Goal: Task Accomplishment & Management: Manage account settings

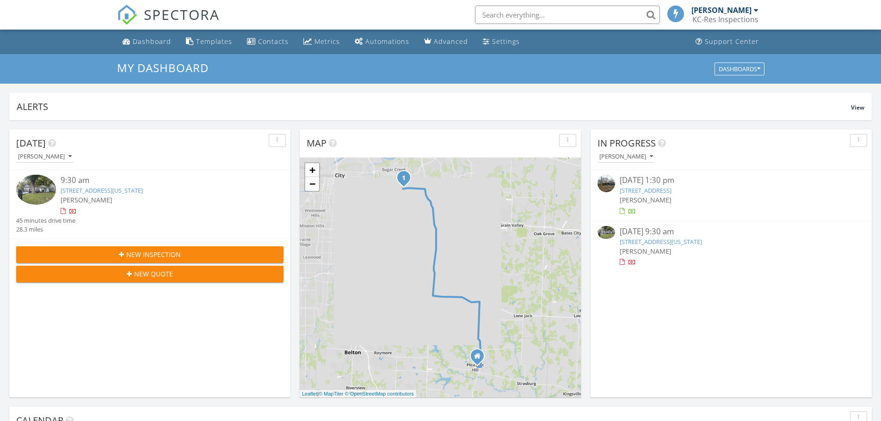
scroll to position [5, 5]
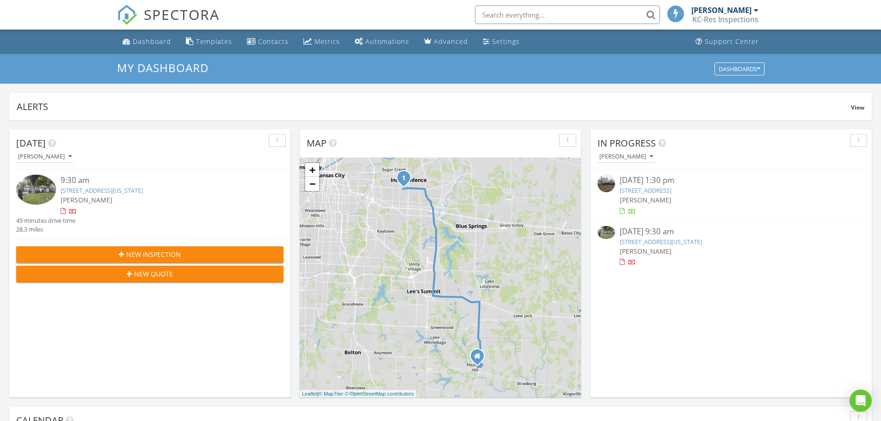
click at [132, 187] on link "1215 S Delaware, Independence, MO 64055" at bounding box center [102, 190] width 82 height 8
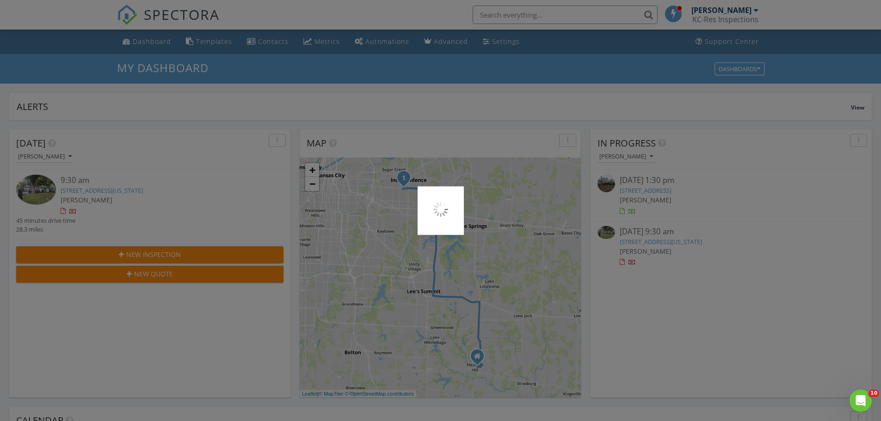
scroll to position [0, 0]
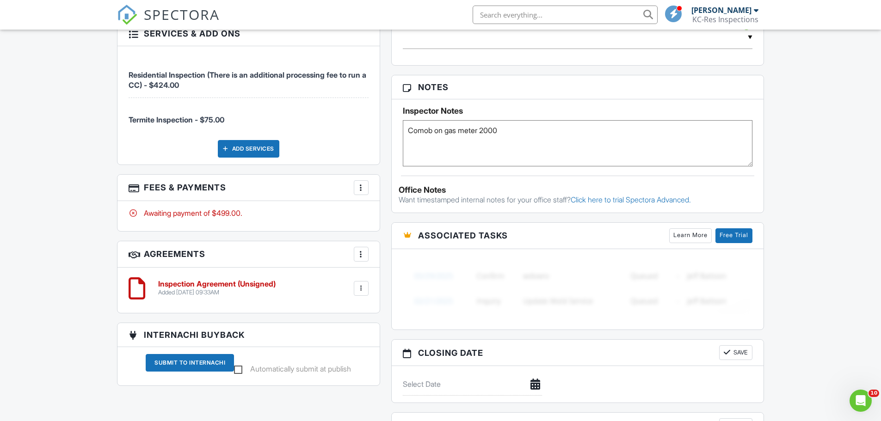
scroll to position [566, 0]
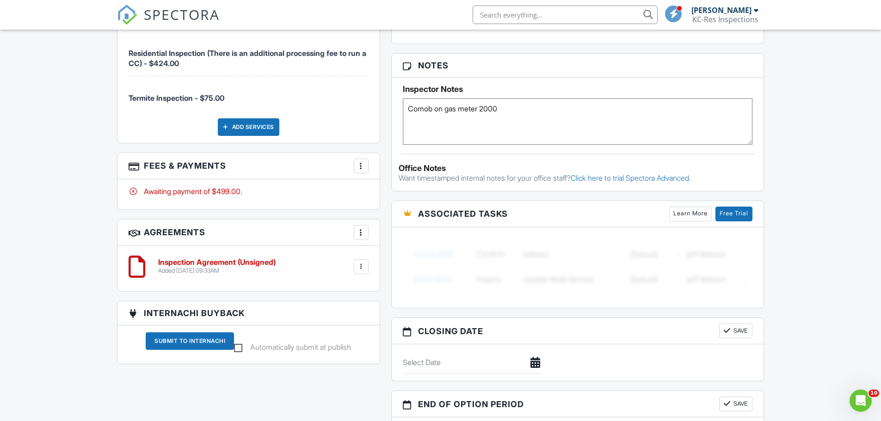
click at [362, 265] on div at bounding box center [361, 266] width 9 height 9
click at [361, 231] on div at bounding box center [361, 232] width 9 height 9
click at [301, 263] on div "Inspection Agreement (Unsigned) Added 08/25/2025 09:33AM Edit File Delete Downl…" at bounding box center [261, 267] width 216 height 16
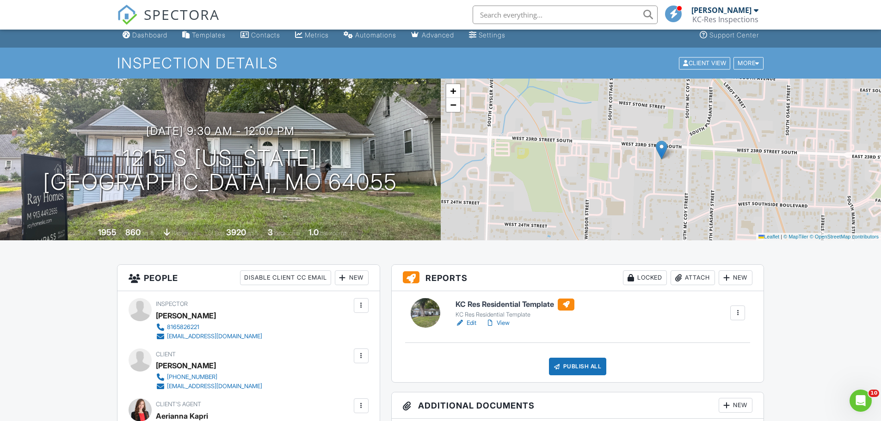
scroll to position [0, 0]
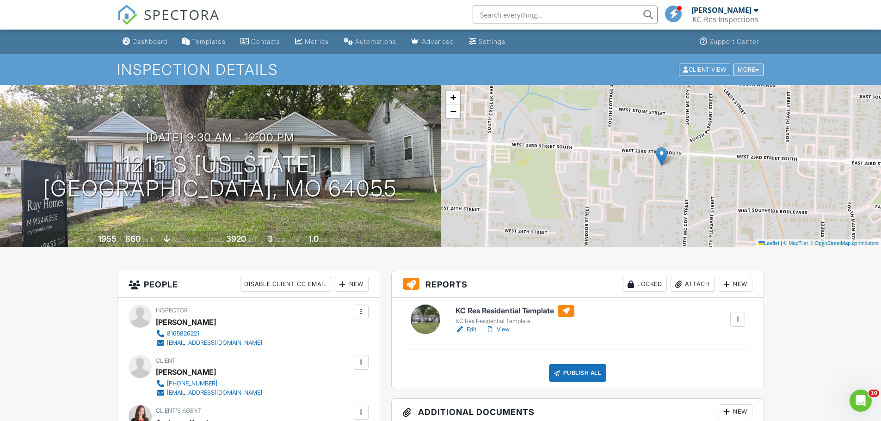
click at [756, 69] on div at bounding box center [758, 70] width 4 height 6
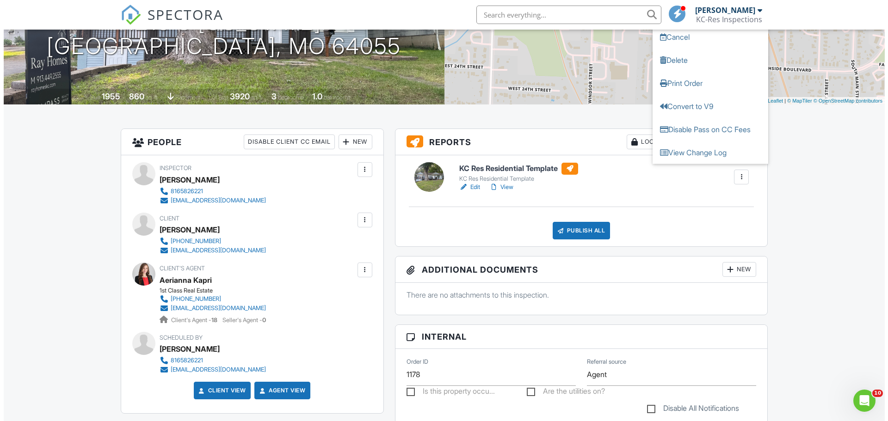
scroll to position [152, 0]
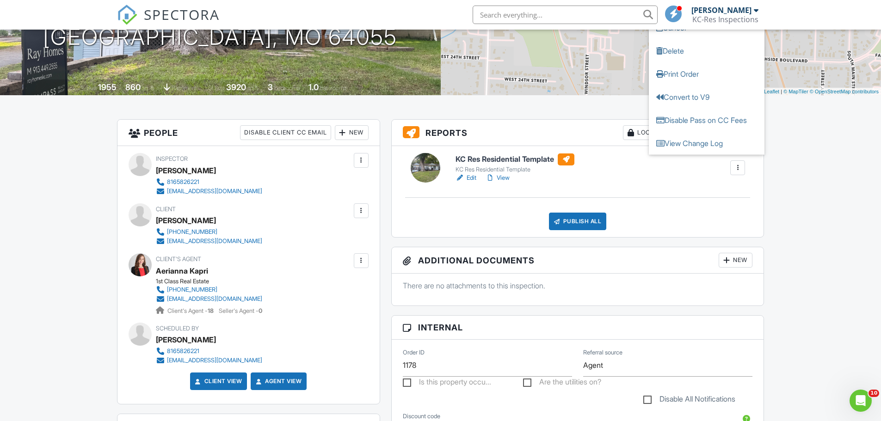
click at [359, 216] on div at bounding box center [361, 211] width 15 height 15
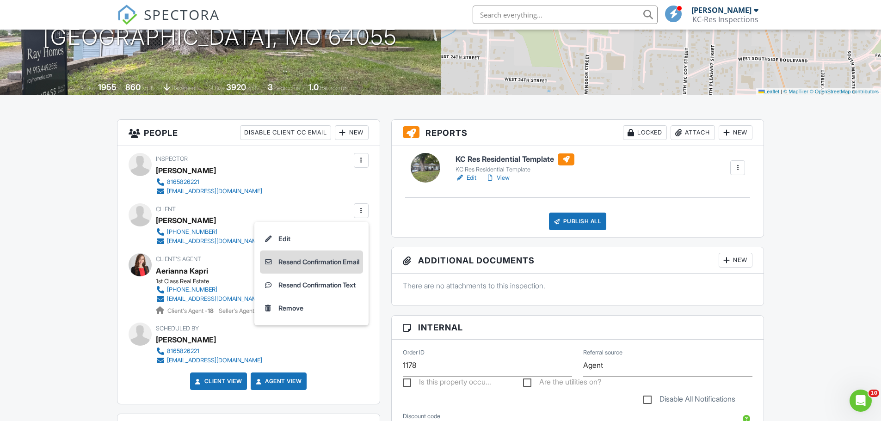
click at [310, 260] on li "Resend Confirmation Email" at bounding box center [311, 262] width 103 height 23
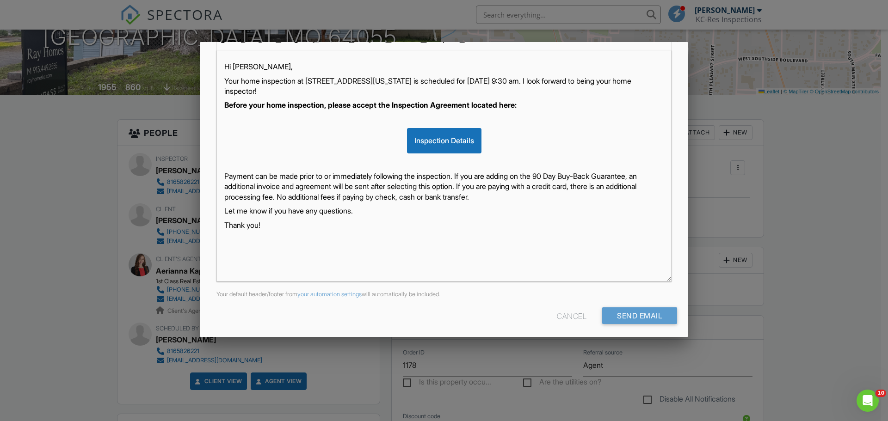
scroll to position [160, 0]
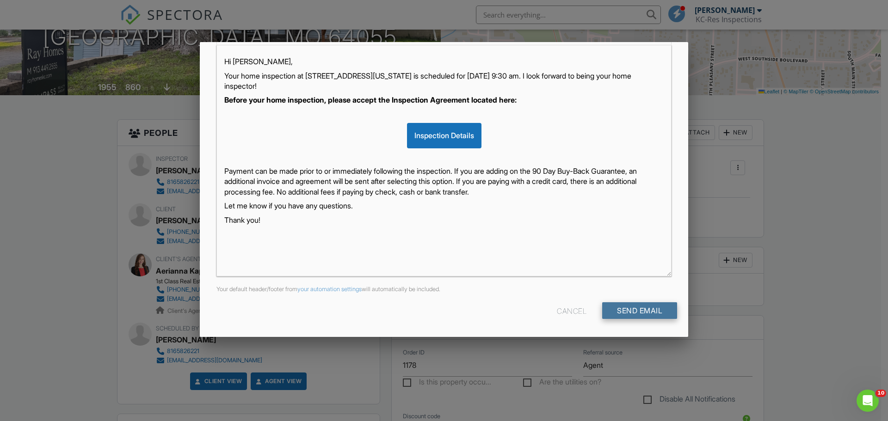
click at [627, 318] on input "Send Email" at bounding box center [639, 311] width 75 height 17
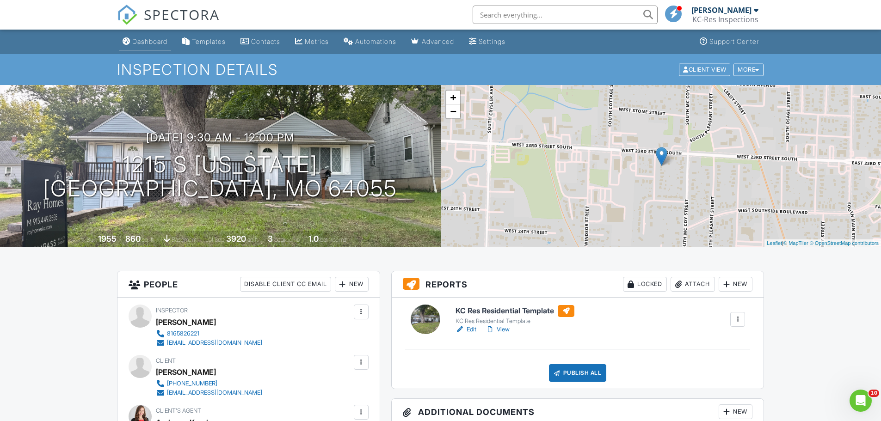
click at [147, 40] on div "Dashboard" at bounding box center [149, 41] width 35 height 8
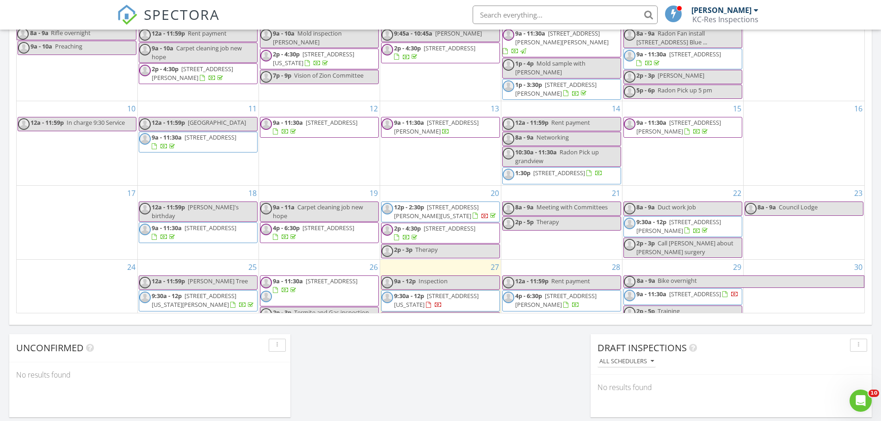
scroll to position [566, 0]
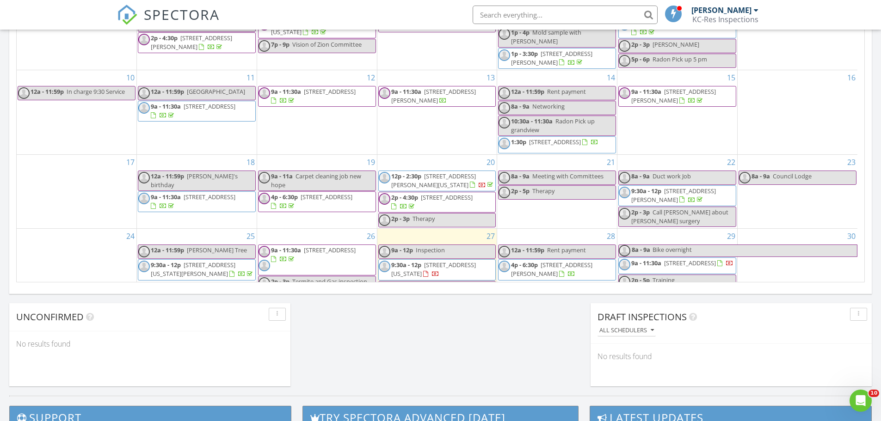
click at [705, 272] on span "9a - 11:30a 11201 E 207th St, Peculiar 64078" at bounding box center [676, 266] width 115 height 14
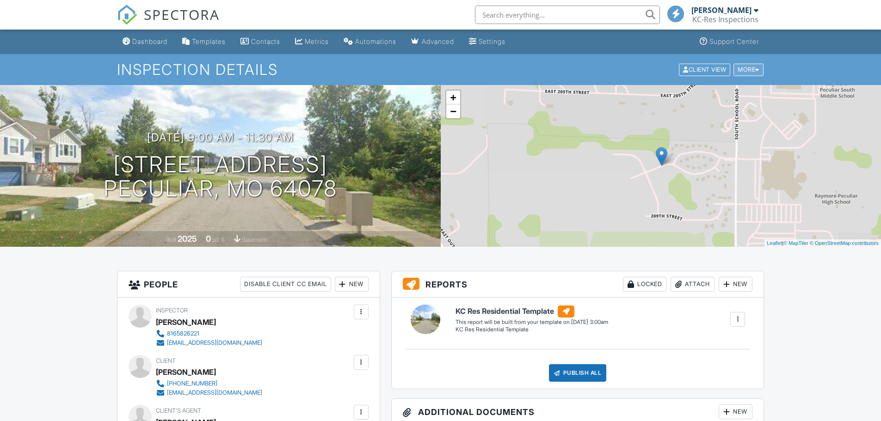
click at [756, 70] on div at bounding box center [758, 70] width 4 height 6
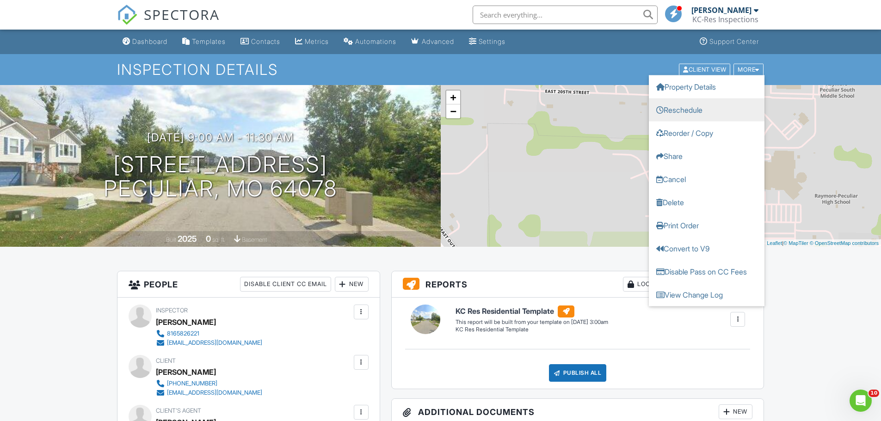
click at [736, 113] on link "Reschedule" at bounding box center [707, 109] width 116 height 23
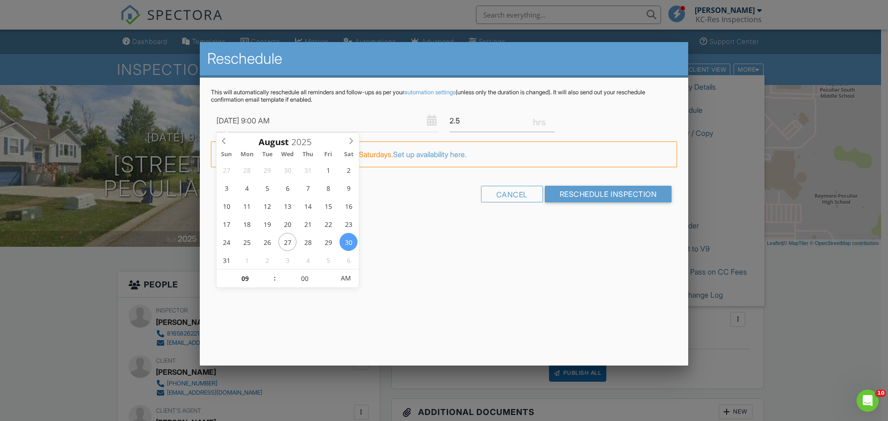
click at [275, 121] on input "08/30/2025 9:00 AM" at bounding box center [328, 121] width 222 height 23
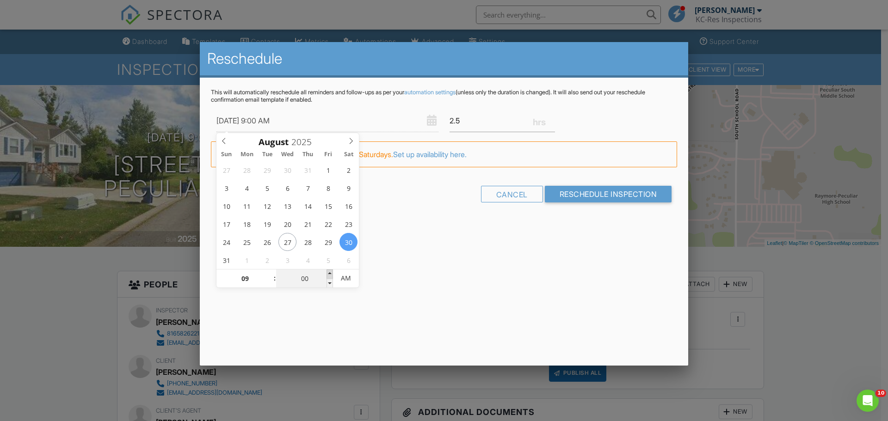
type input "08/30/2025 9:05 AM"
type input "05"
click at [329, 274] on span at bounding box center [330, 274] width 6 height 9
type input "08/30/2025 9:10 AM"
type input "10"
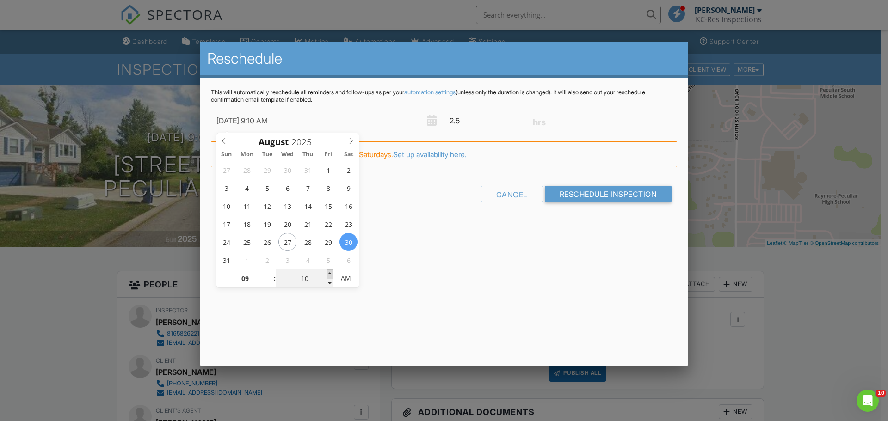
click at [329, 274] on span at bounding box center [330, 274] width 6 height 9
type input "08/30/2025 9:15 AM"
type input "15"
click at [329, 274] on span at bounding box center [330, 274] width 6 height 9
type input "08/30/2025 9:20 AM"
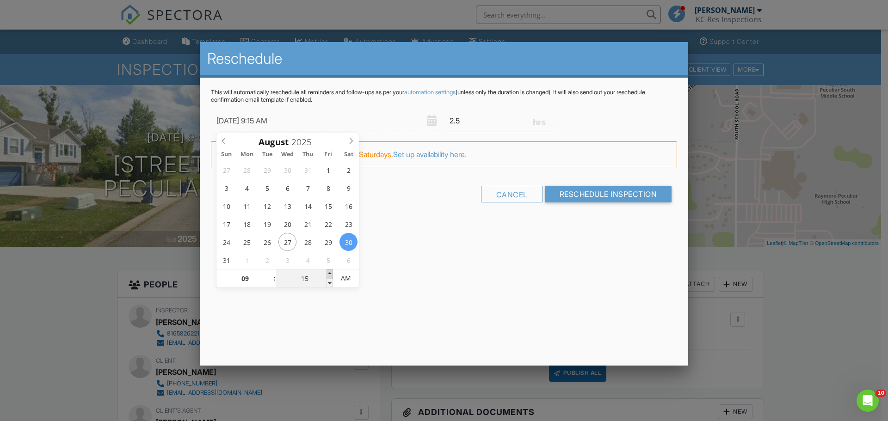
type input "20"
click at [329, 274] on span at bounding box center [330, 274] width 6 height 9
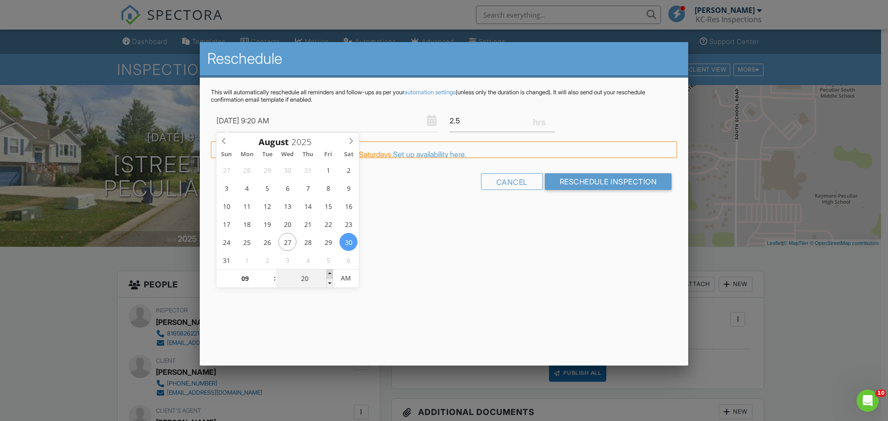
type input "08/30/2025 9:25 AM"
type input "25"
click at [329, 274] on span at bounding box center [330, 274] width 6 height 9
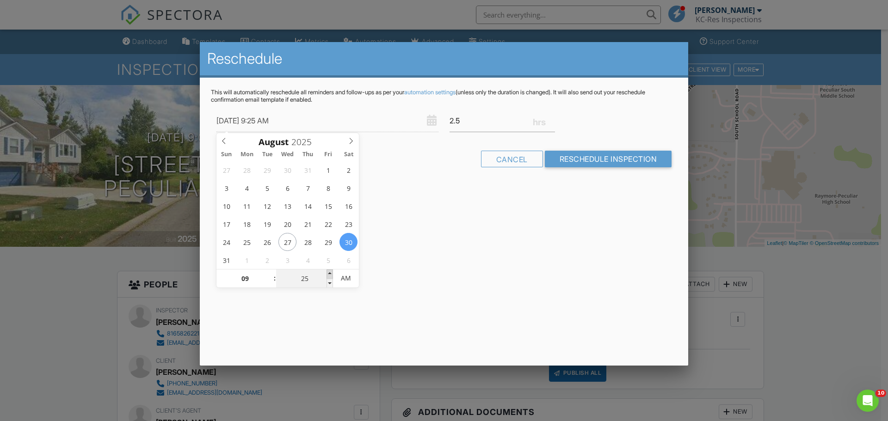
type input "08/30/2025 9:30 AM"
type input "30"
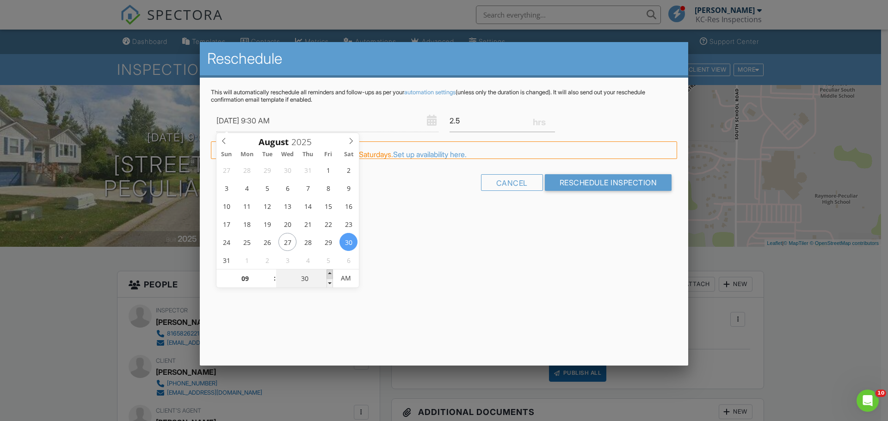
click at [329, 274] on span at bounding box center [330, 274] width 6 height 9
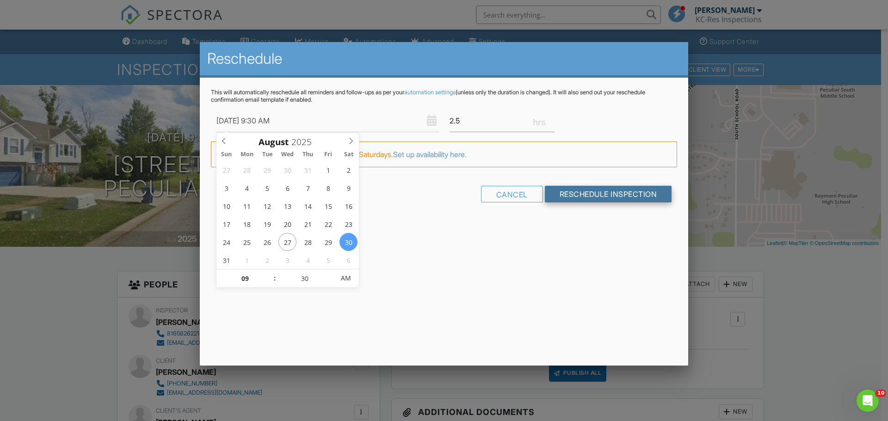
click at [576, 196] on input "Reschedule Inspection" at bounding box center [608, 194] width 127 height 17
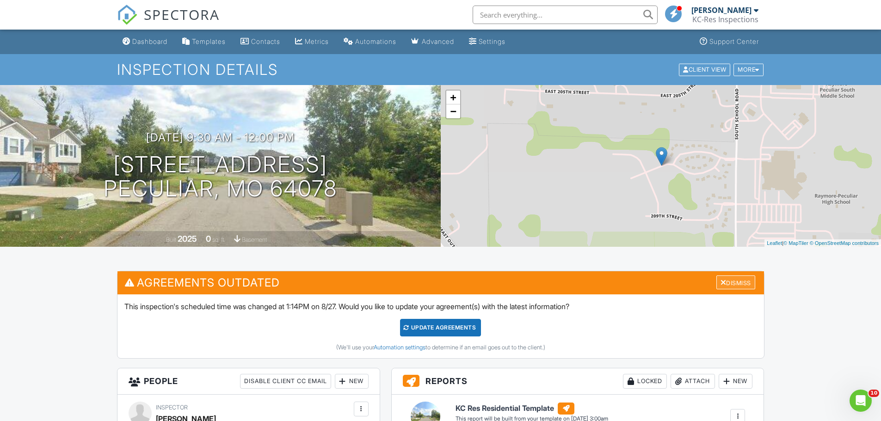
click at [722, 281] on div at bounding box center [724, 282] width 6 height 7
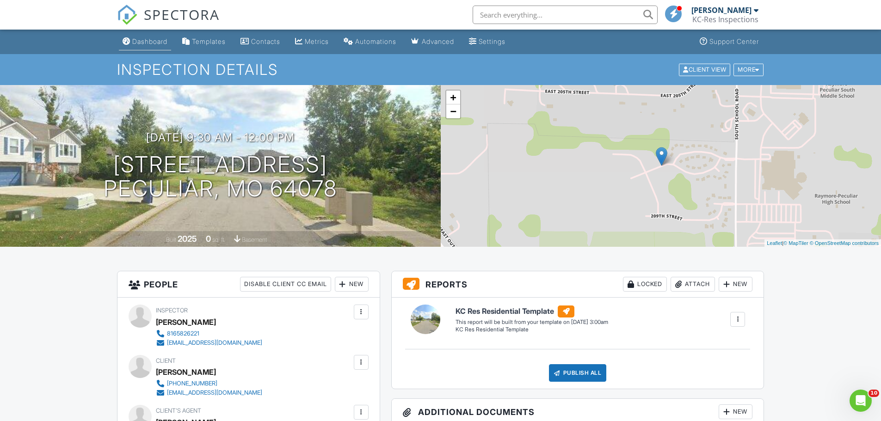
click at [146, 43] on div "Dashboard" at bounding box center [149, 41] width 35 height 8
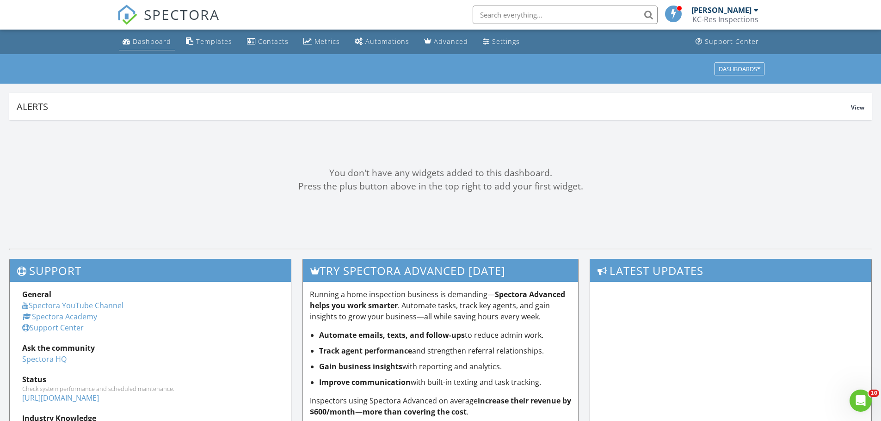
click at [146, 41] on div "Dashboard" at bounding box center [152, 41] width 38 height 9
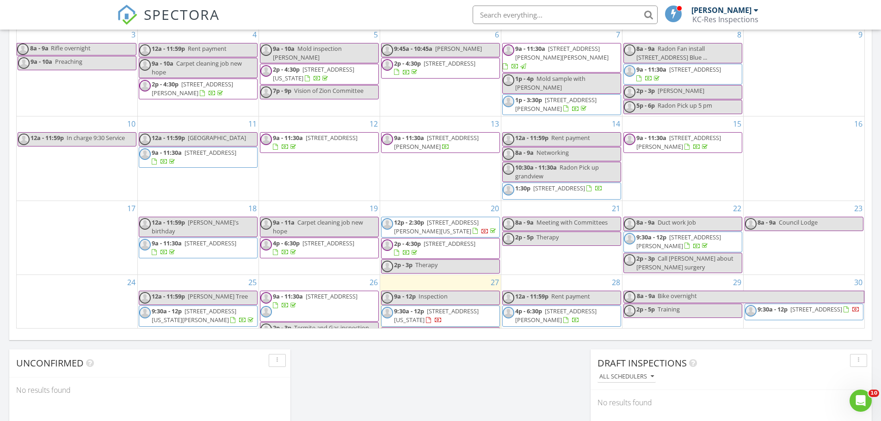
scroll to position [501, 0]
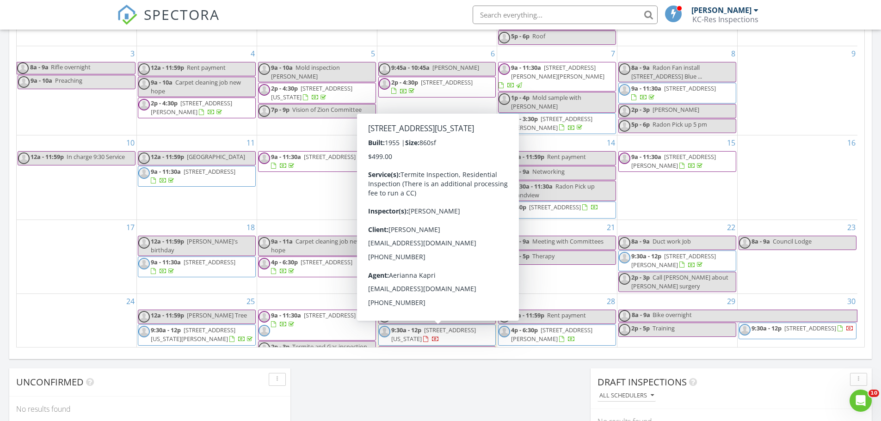
click at [423, 334] on link "9:30a - 12p 1215 S Delaware, Independence 64055" at bounding box center [433, 334] width 85 height 17
